Goal: Task Accomplishment & Management: Complete application form

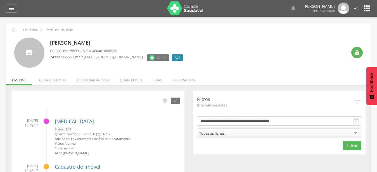
drag, startPoint x: 126, startPoint y: 82, endPoint x: 169, endPoint y: 96, distance: 45.2
click at [126, 82] on li "Quarteirões" at bounding box center [131, 78] width 34 height 13
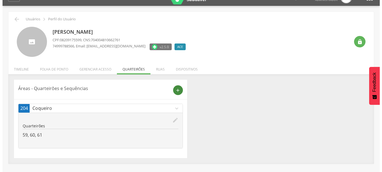
scroll to position [17, 0]
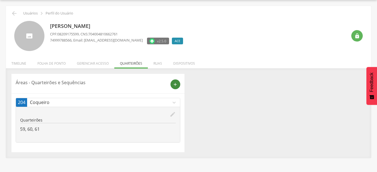
click at [170, 87] on div "add" at bounding box center [173, 85] width 14 height 10
click at [177, 87] on icon "add" at bounding box center [175, 84] width 5 height 5
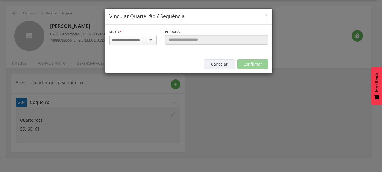
click at [147, 41] on div at bounding box center [132, 40] width 47 height 10
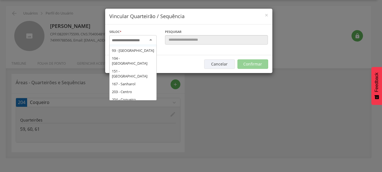
scroll to position [91, 0]
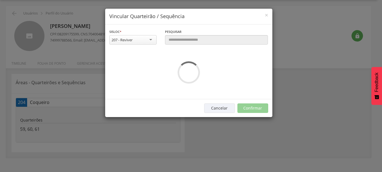
click at [129, 72] on div "**********" at bounding box center [188, 62] width 167 height 75
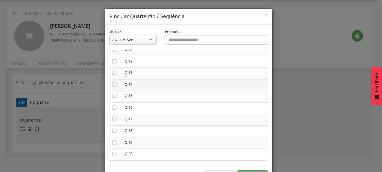
scroll to position [159, 0]
click at [112, 78] on icon "" at bounding box center [114, 81] width 6 height 6
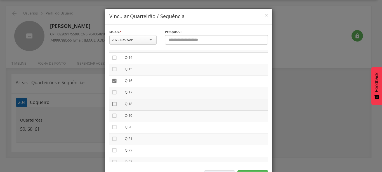
click at [112, 102] on icon "" at bounding box center [114, 104] width 6 height 6
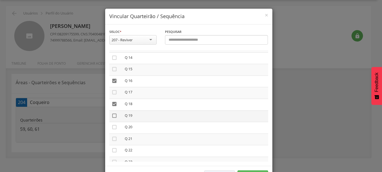
click at [111, 115] on icon "" at bounding box center [114, 116] width 6 height 6
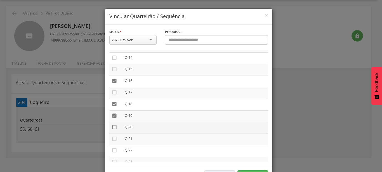
click at [111, 127] on icon "" at bounding box center [114, 128] width 6 height 6
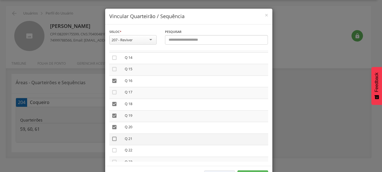
click at [112, 136] on icon "" at bounding box center [114, 139] width 6 height 6
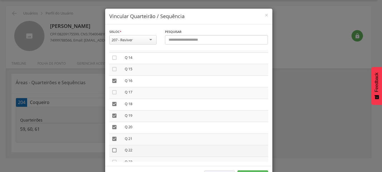
click at [113, 150] on icon "" at bounding box center [114, 151] width 6 height 6
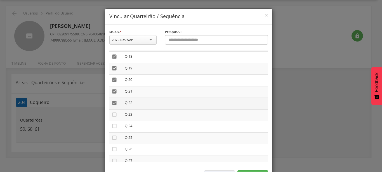
scroll to position [223, 0]
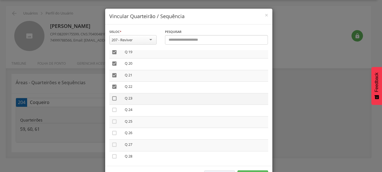
click at [113, 96] on icon "" at bounding box center [114, 99] width 6 height 6
click at [112, 108] on icon "" at bounding box center [114, 110] width 6 height 6
click at [112, 120] on icon "" at bounding box center [114, 122] width 6 height 6
click at [113, 132] on icon "" at bounding box center [114, 133] width 6 height 6
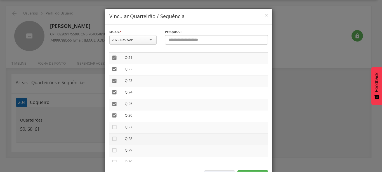
scroll to position [255, 0]
drag, startPoint x: 112, startPoint y: 111, endPoint x: 112, endPoint y: 121, distance: 9.5
click at [111, 112] on icon "" at bounding box center [114, 113] width 6 height 6
click at [113, 123] on icon "" at bounding box center [114, 125] width 6 height 6
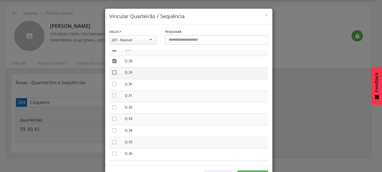
click at [114, 70] on icon "" at bounding box center [114, 73] width 6 height 6
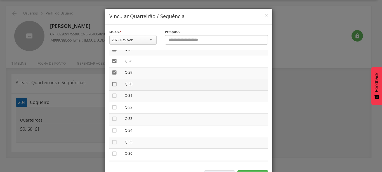
click at [113, 83] on icon "" at bounding box center [114, 85] width 6 height 6
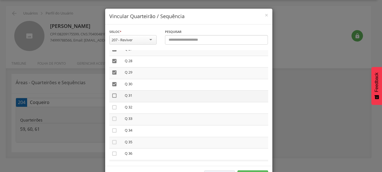
click at [114, 93] on icon "" at bounding box center [114, 96] width 6 height 6
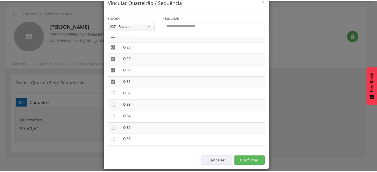
scroll to position [21, 0]
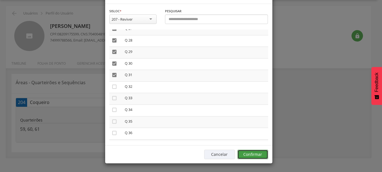
click at [252, 154] on button "Confirmar" at bounding box center [252, 154] width 31 height 9
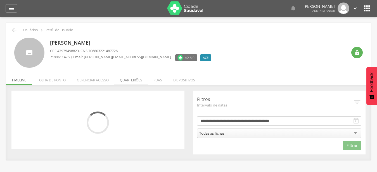
click at [135, 79] on li "Quarteirões" at bounding box center [131, 78] width 34 height 13
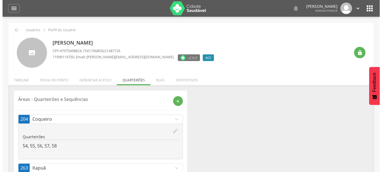
scroll to position [17, 0]
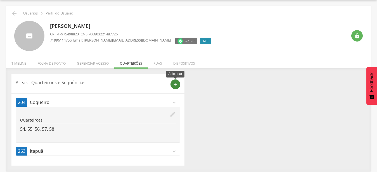
click at [177, 85] on icon "add" at bounding box center [175, 84] width 5 height 5
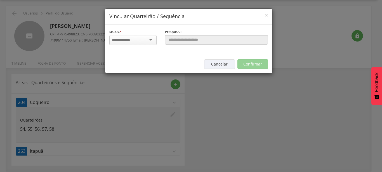
click at [139, 39] on div at bounding box center [132, 40] width 47 height 10
click at [146, 40] on input "select-one" at bounding box center [129, 40] width 35 height 5
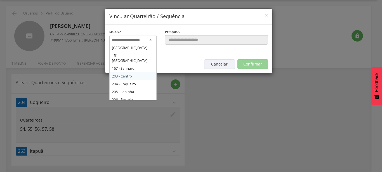
scroll to position [95, 0]
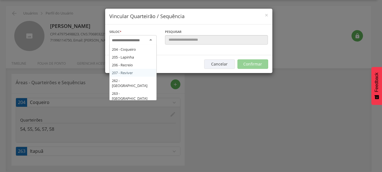
click at [137, 55] on div "Sisloc * 17 - Angico 18 - Alagoinhas 19 - Aroeira 21 - Manguinhas 22 - Boa Paz …" at bounding box center [188, 40] width 167 height 31
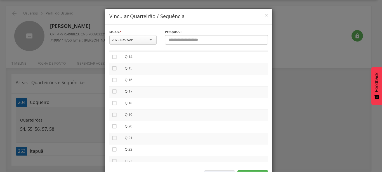
scroll to position [159, 0]
click at [114, 91] on icon "" at bounding box center [114, 93] width 6 height 6
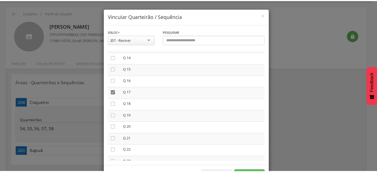
scroll to position [21, 0]
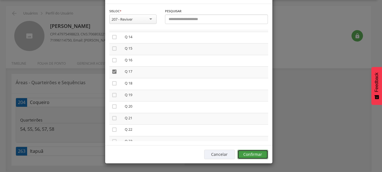
click at [254, 154] on button "Confirmar" at bounding box center [252, 154] width 31 height 9
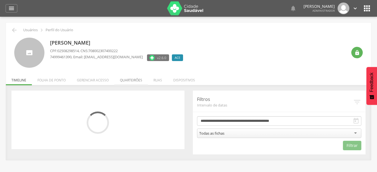
click at [139, 80] on li "Quarteirões" at bounding box center [131, 78] width 34 height 13
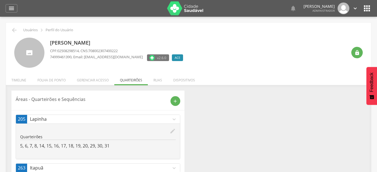
scroll to position [17, 0]
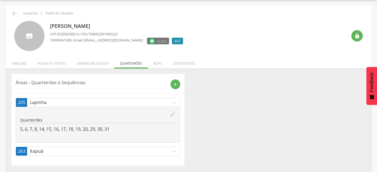
drag, startPoint x: 13, startPoint y: 64, endPoint x: 62, endPoint y: 74, distance: 49.3
click at [13, 64] on li "Timeline" at bounding box center [19, 62] width 26 height 13
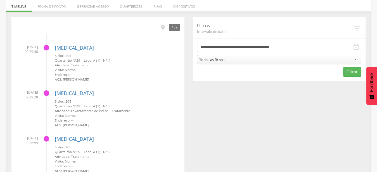
scroll to position [0, 0]
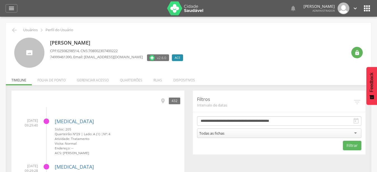
click at [130, 80] on li "Quarteirões" at bounding box center [131, 78] width 34 height 13
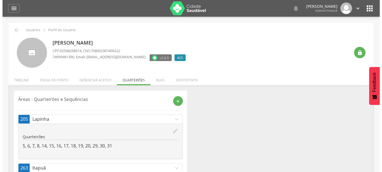
scroll to position [17, 0]
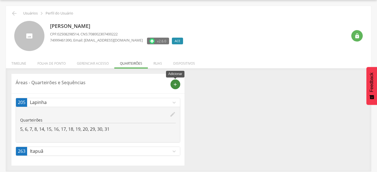
click at [177, 86] on icon "add" at bounding box center [175, 84] width 5 height 5
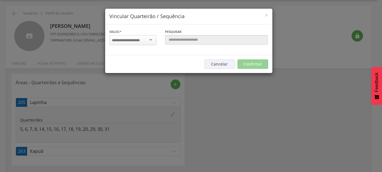
click at [144, 39] on input "select-one" at bounding box center [129, 40] width 35 height 5
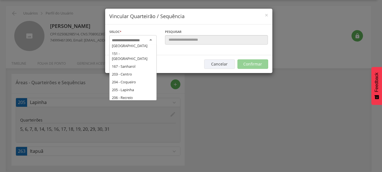
scroll to position [91, 0]
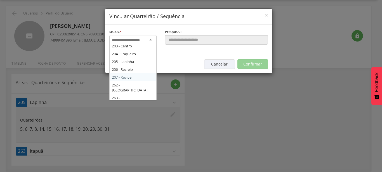
click at [141, 55] on div "Sisloc * 17 - Angico 18 - Alagoinhas 19 - Aroeira 21 - Manguinhas 22 - Boa Paz …" at bounding box center [188, 40] width 167 height 31
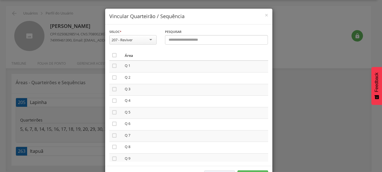
scroll to position [32, 0]
click at [115, 70] on td "" at bounding box center [115, 70] width 13 height 12
click at [112, 71] on icon "" at bounding box center [114, 69] width 6 height 6
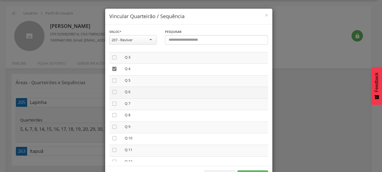
drag, startPoint x: 112, startPoint y: 79, endPoint x: 112, endPoint y: 88, distance: 9.2
click at [112, 79] on icon "" at bounding box center [114, 81] width 6 height 6
click at [112, 92] on icon "" at bounding box center [114, 92] width 6 height 6
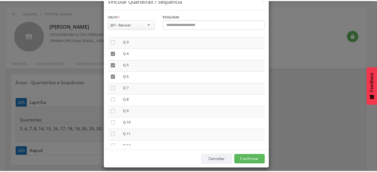
scroll to position [21, 0]
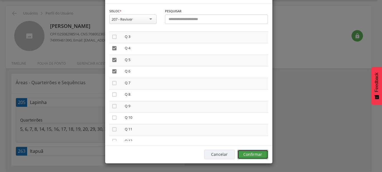
click at [249, 158] on button "Confirmar" at bounding box center [252, 154] width 31 height 9
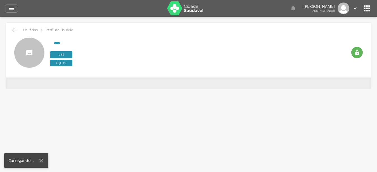
type input "**********"
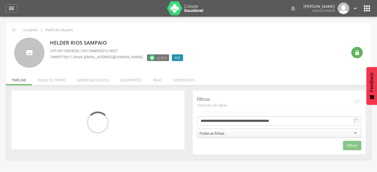
scroll to position [17, 0]
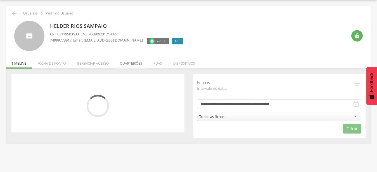
click at [133, 62] on li "Quarteirões" at bounding box center [131, 62] width 34 height 13
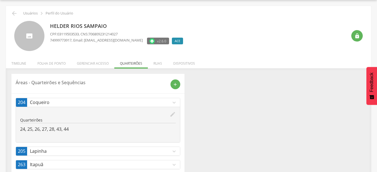
scroll to position [30, 0]
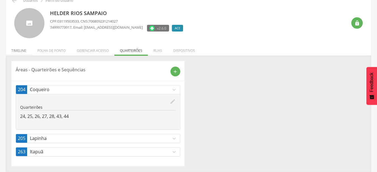
click at [18, 49] on li "Timeline" at bounding box center [19, 49] width 26 height 13
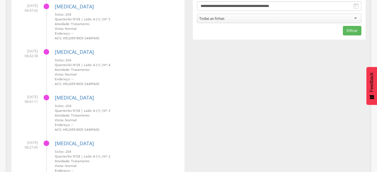
scroll to position [0, 0]
